Goal: Transaction & Acquisition: Purchase product/service

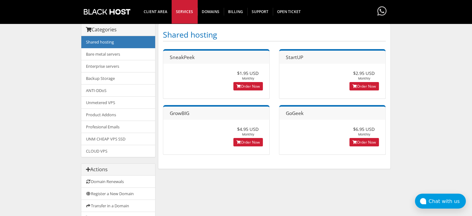
scroll to position [62, 0]
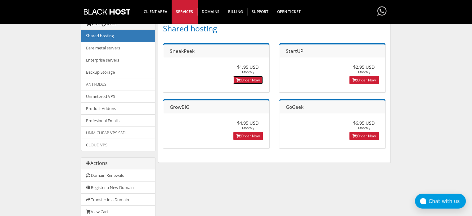
click at [256, 81] on link "Order Now" at bounding box center [247, 80] width 29 height 8
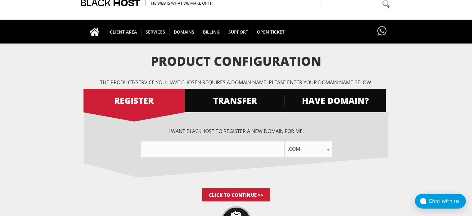
scroll to position [31, 0]
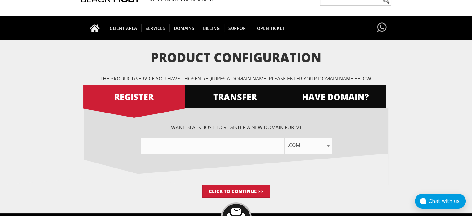
click at [244, 143] on input"] "text" at bounding box center [212, 146] width 143 height 16
click at [315, 143] on span ".com" at bounding box center [308, 145] width 47 height 9
click at [249, 142] on input"] "text" at bounding box center [212, 146] width 143 height 16
type input"] "ф"
type input"] "apppack"
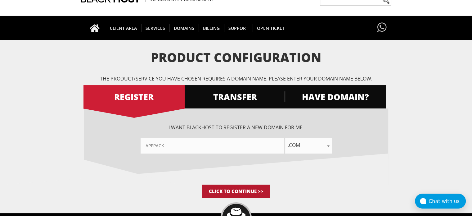
click at [257, 191] on input "Click to Continue >>" at bounding box center [236, 190] width 68 height 13
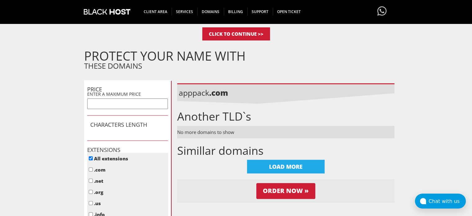
scroll to position [219, 0]
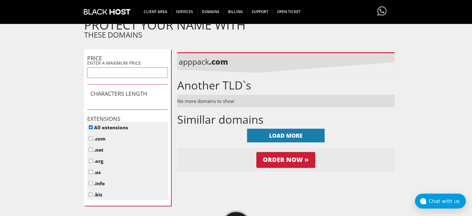
click at [281, 138] on div "LOAD MORE" at bounding box center [286, 136] width 78 height 14
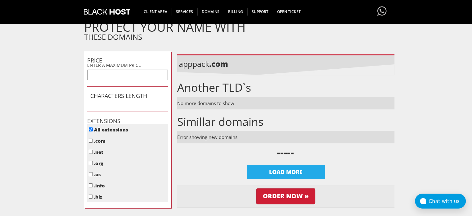
scroll to position [217, 0]
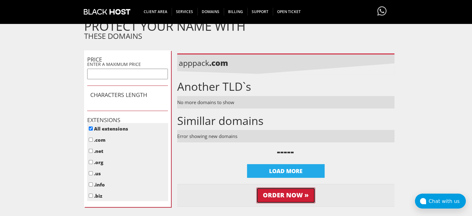
click at [309, 193] on input "Order Now »" at bounding box center [285, 195] width 59 height 16
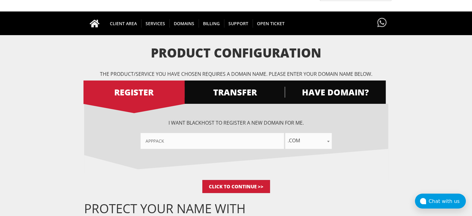
scroll to position [0, 0]
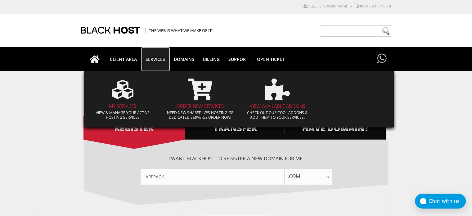
click at [161, 61] on span "SERVICES" at bounding box center [155, 59] width 28 height 8
click at [129, 105] on h4 "My Services" at bounding box center [123, 105] width 68 height 5
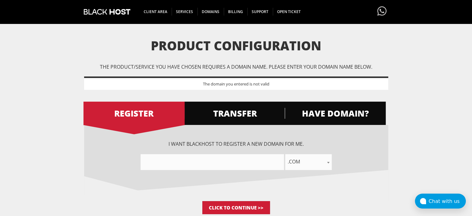
scroll to position [31, 0]
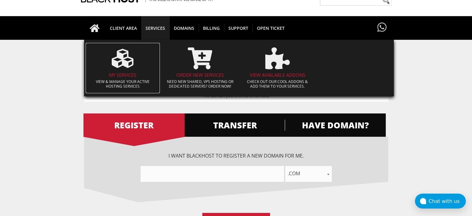
click at [122, 77] on h4 "My Services" at bounding box center [123, 74] width 68 height 5
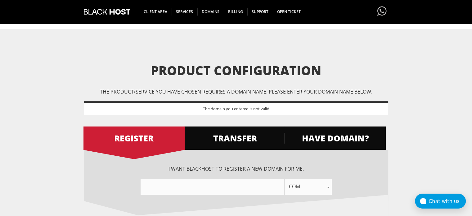
scroll to position [0, 0]
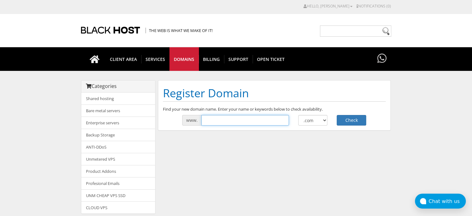
drag, startPoint x: 0, startPoint y: 0, endPoint x: 248, endPoint y: 117, distance: 273.8
click at [248, 117] on input "text" at bounding box center [245, 120] width 88 height 11
type input "AppPack"
click at [353, 120] on button "Check" at bounding box center [351, 120] width 29 height 11
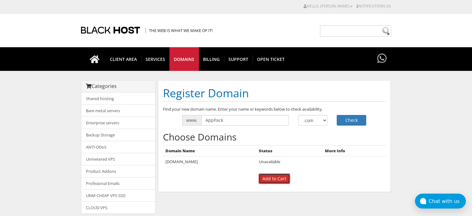
click at [279, 178] on input "Add to Cart" at bounding box center [275, 178] width 32 height 11
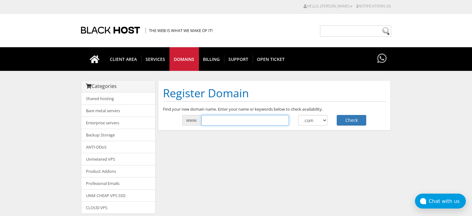
click at [260, 120] on input "text" at bounding box center [245, 120] width 88 height 11
type input "AppPack"
click at [311, 119] on select ".com .net .org .us .info .biz" at bounding box center [312, 120] width 29 height 11
select select ".net"
click at [298, 115] on select ".com .net .org .us .info .biz" at bounding box center [312, 120] width 29 height 11
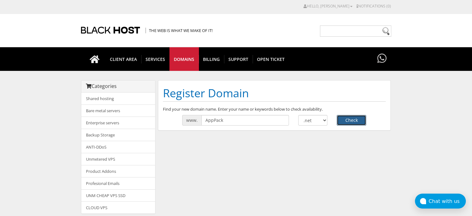
click at [358, 121] on button "Check" at bounding box center [351, 120] width 29 height 11
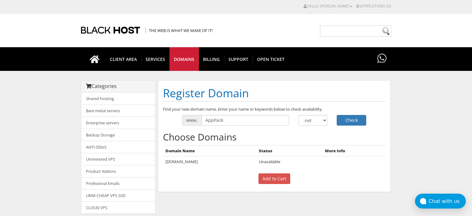
click at [227, 125] on div "Find your new domain name. Enter your name or keywords below to check availabil…" at bounding box center [274, 146] width 232 height 81
click at [229, 121] on input "AppPack" at bounding box center [245, 120] width 88 height 11
type input "A"
type input "apppacket"
click at [357, 122] on button "Check" at bounding box center [351, 120] width 29 height 11
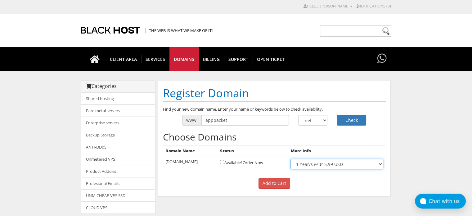
click at [358, 165] on select "1 Year/s @ $15.99 USD" at bounding box center [337, 164] width 93 height 11
click at [219, 164] on td "Available! Order Now" at bounding box center [253, 164] width 70 height 16
click at [220, 162] on input "checkbox" at bounding box center [222, 162] width 4 height 4
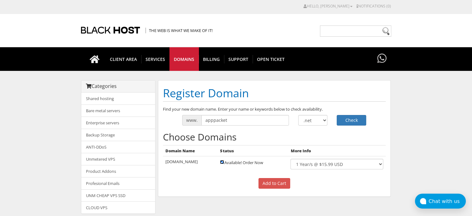
checkbox input "false"
click at [310, 124] on select ".com .net .org .us .info .biz" at bounding box center [312, 120] width 29 height 11
select select ".io"
click at [298, 115] on select ".com .net .org .us .info .biz" at bounding box center [312, 120] width 29 height 11
click at [343, 121] on button "Check" at bounding box center [351, 120] width 29 height 11
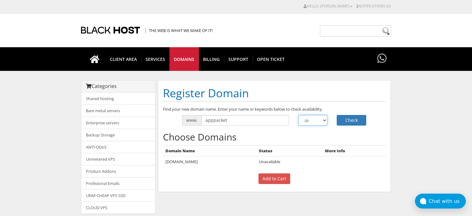
click at [323, 118] on select ".com .net .org .us .info .biz" at bounding box center [312, 120] width 29 height 11
select select ".dating"
click at [298, 115] on select ".com .net .org .us .info .biz" at bounding box center [312, 120] width 29 height 11
click at [350, 118] on button "Check" at bounding box center [351, 120] width 29 height 11
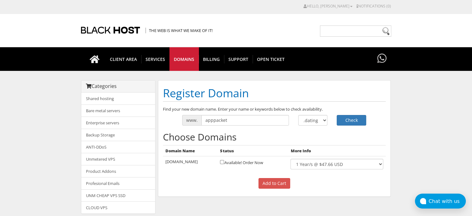
select select ".ng"
click at [298, 115] on select ".com .net .org .us .info .biz" at bounding box center [312, 120] width 29 height 11
click at [342, 119] on button "Check" at bounding box center [351, 120] width 29 height 11
click at [272, 184] on input "Add to Cart" at bounding box center [275, 183] width 32 height 11
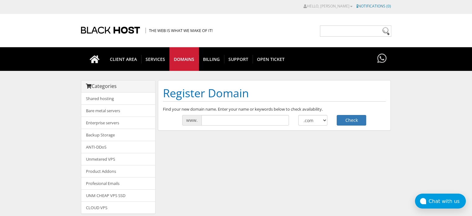
click at [382, 7] on link "Notifications (0)" at bounding box center [374, 5] width 34 height 5
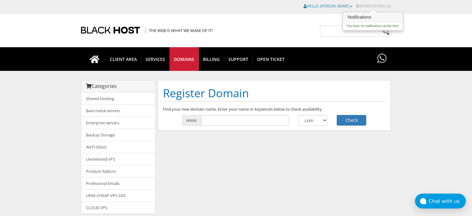
click at [345, 7] on link "Hello, [PERSON_NAME]" at bounding box center [328, 5] width 49 height 5
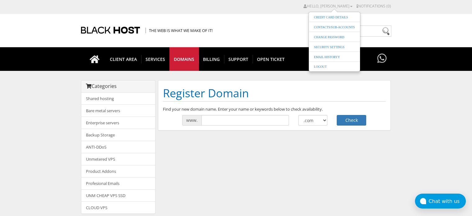
click at [214, 174] on div "Categories Shared hosting Bare metal servers Enterprise servers Backup Storage" at bounding box center [236, 183] width 310 height 206
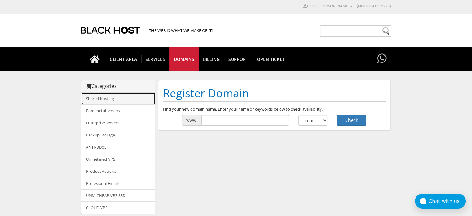
click at [127, 95] on link "Shared hosting" at bounding box center [118, 99] width 74 height 12
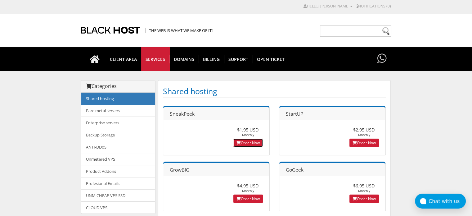
click at [243, 140] on link "Order Now" at bounding box center [247, 142] width 29 height 8
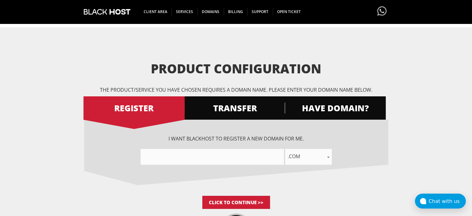
scroll to position [116, 0]
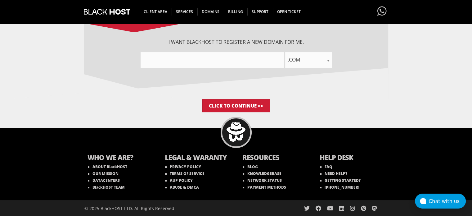
click at [256, 61] on input"] "text" at bounding box center [212, 60] width 143 height 16
click at [300, 101] on p "Click to Continue >>" at bounding box center [236, 105] width 304 height 13
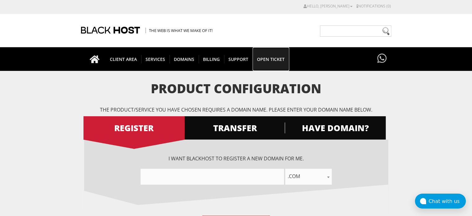
click at [271, 60] on span "Open Ticket" at bounding box center [271, 59] width 36 height 8
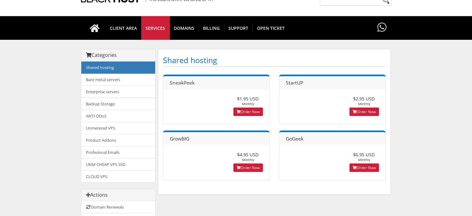
scroll to position [31, 0]
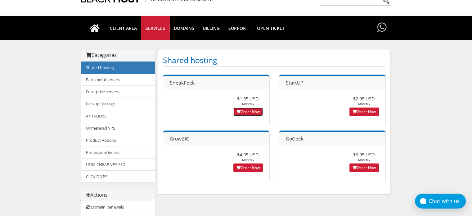
click at [243, 113] on link "Order Now" at bounding box center [247, 111] width 29 height 8
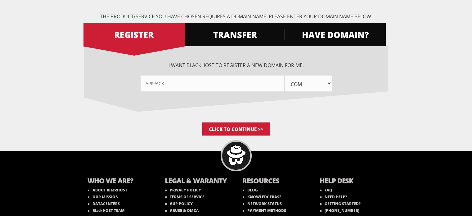
click at [305, 82] on select ".com .net .org .us .info .biz .me .co .io .email .capital .build .agency .barga…" at bounding box center [308, 83] width 47 height 16
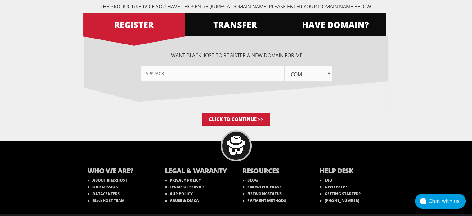
scroll to position [116, 0]
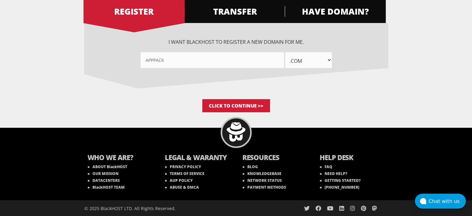
click at [312, 59] on div "apppack .com .net .org .us .info .biz .me .co .io .email .capital .build .agenc…" at bounding box center [236, 60] width 304 height 16
click at [319, 59] on span ".com" at bounding box center [308, 59] width 47 height 9
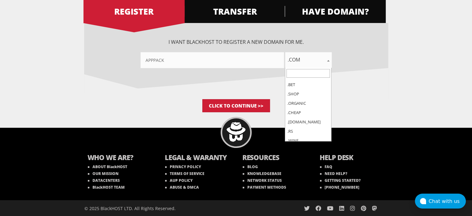
scroll to position [2832, 0]
select select ".ng"
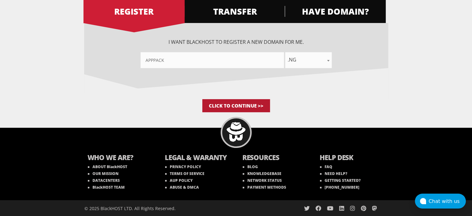
click at [250, 105] on input "Click to Continue >>" at bounding box center [236, 105] width 68 height 13
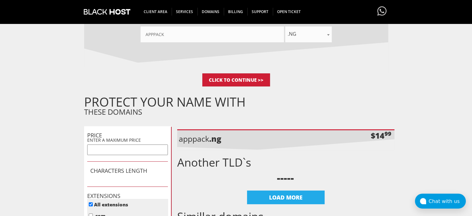
scroll to position [124, 0]
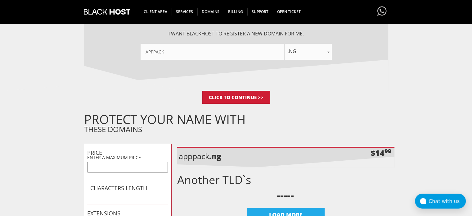
click at [383, 152] on div "$14 99" at bounding box center [381, 152] width 20 height 11
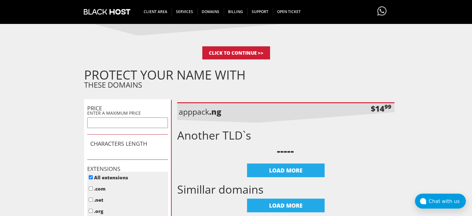
scroll to position [155, 0]
